Goal: Task Accomplishment & Management: Manage account settings

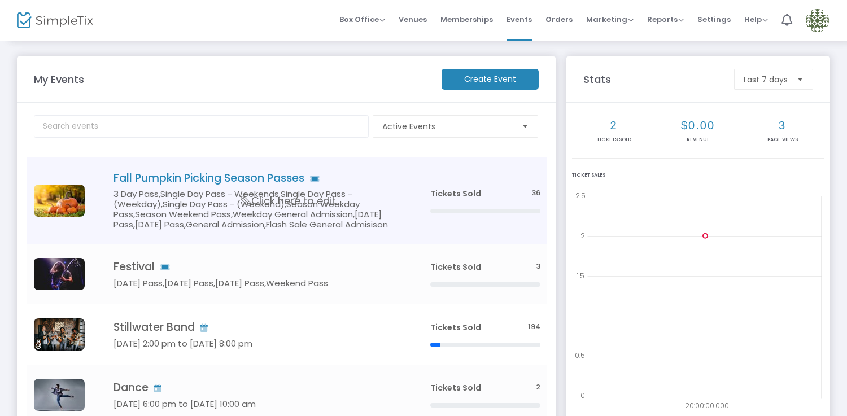
click at [366, 215] on h5 "3 Day Pass,Single Day Pass - Weekends,Single Day Pass - (Weekday),Single Day Pa…" at bounding box center [255, 209] width 283 height 41
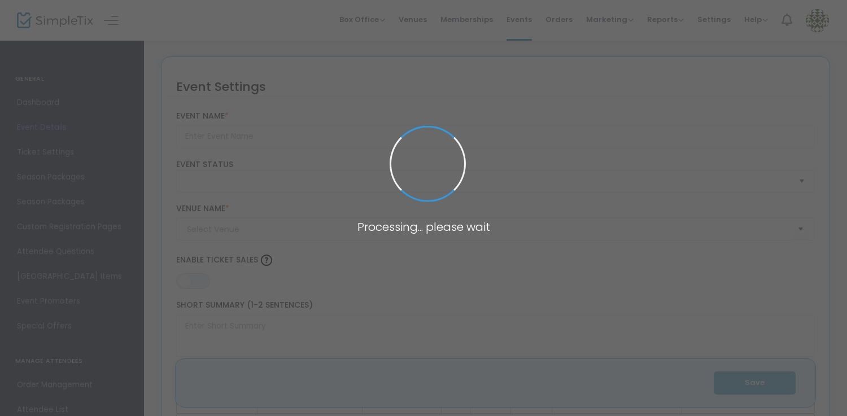
type input "Fall Pumpkin Picking Season Passes"
type textarea "Flex Pass/Season Pass Example"
type input "Buy Tickets"
type code "4XFL7TLPTFPGGZRMHVIKKU7T"
type input "YT7RFNYNE2ONJMQM65T3EWFJ"
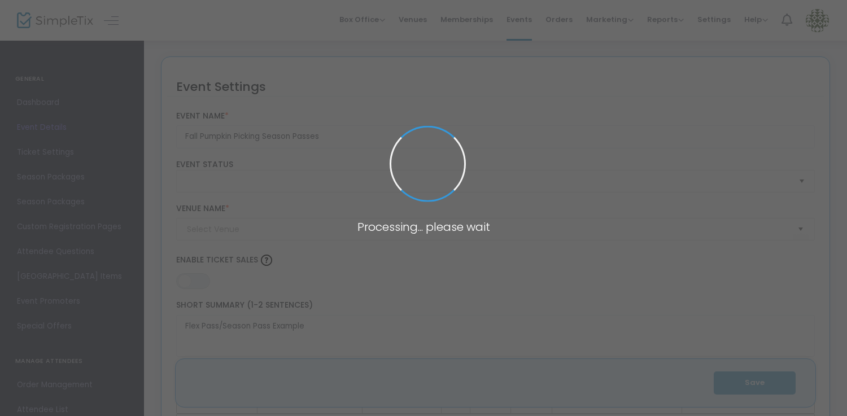
type input "Geffen Playhouse"
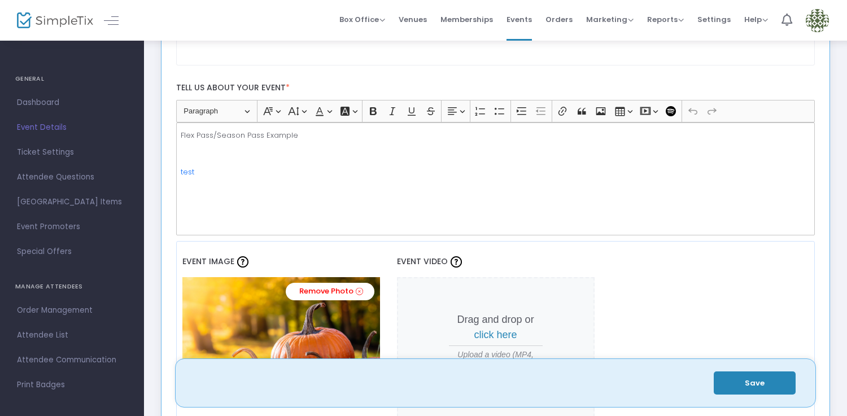
scroll to position [329, 0]
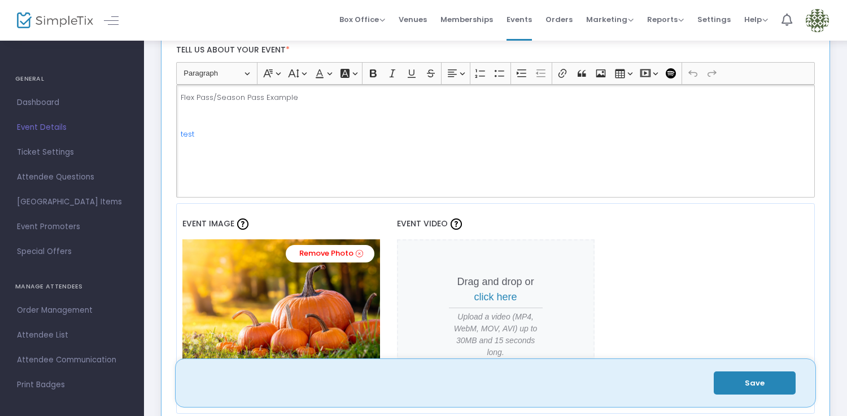
click at [473, 94] on p "Flex Pass/Season Pass Example" at bounding box center [495, 97] width 629 height 11
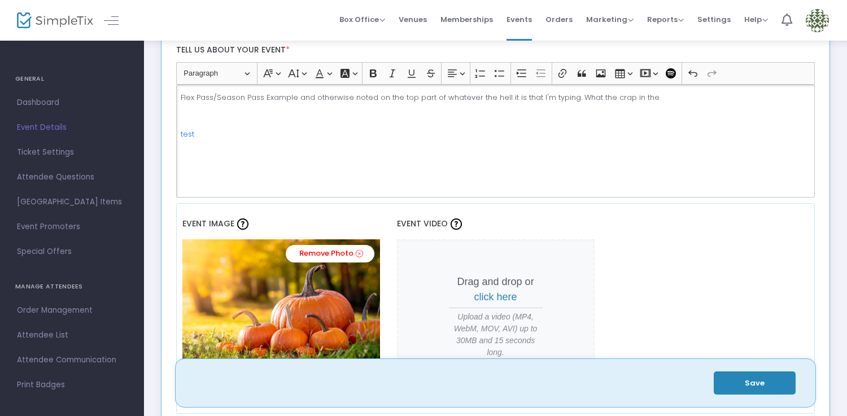
click at [343, 162] on div "Flex Pass/Season Pass Example and otherwise noted on the top part of whatever t…" at bounding box center [495, 141] width 639 height 113
click at [462, 106] on div "Flex Pass/Season Pass Example and otherwise noted on the top part of whatever t…" at bounding box center [495, 141] width 639 height 113
click at [684, 97] on p "Flex Pass/Season Pass Example and otherwise noted on the top part of whatever t…" at bounding box center [495, 97] width 629 height 11
